Goal: Information Seeking & Learning: Stay updated

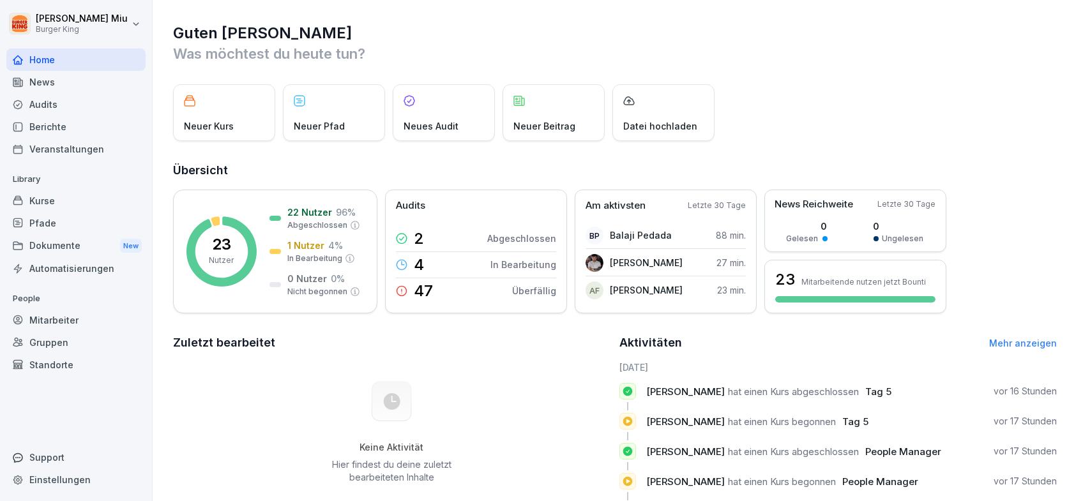
click at [41, 79] on div "News" at bounding box center [75, 82] width 139 height 22
click at [48, 81] on div "News" at bounding box center [75, 82] width 139 height 22
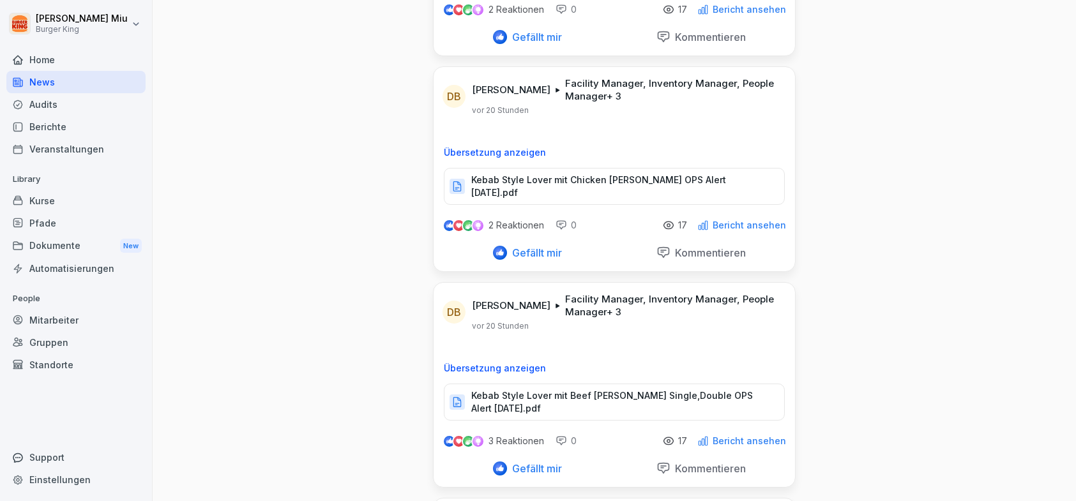
scroll to position [151, 0]
